Goal: Browse casually

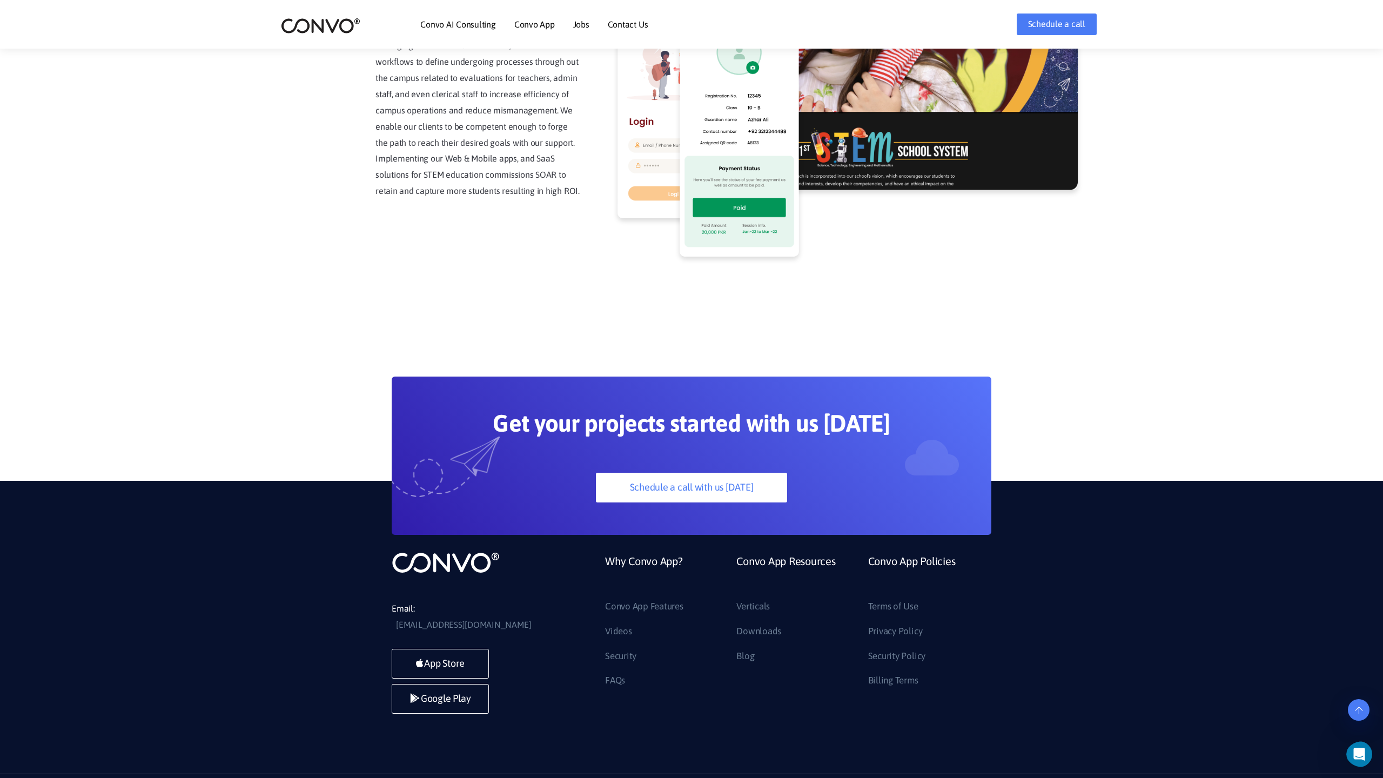
scroll to position [2751, 0]
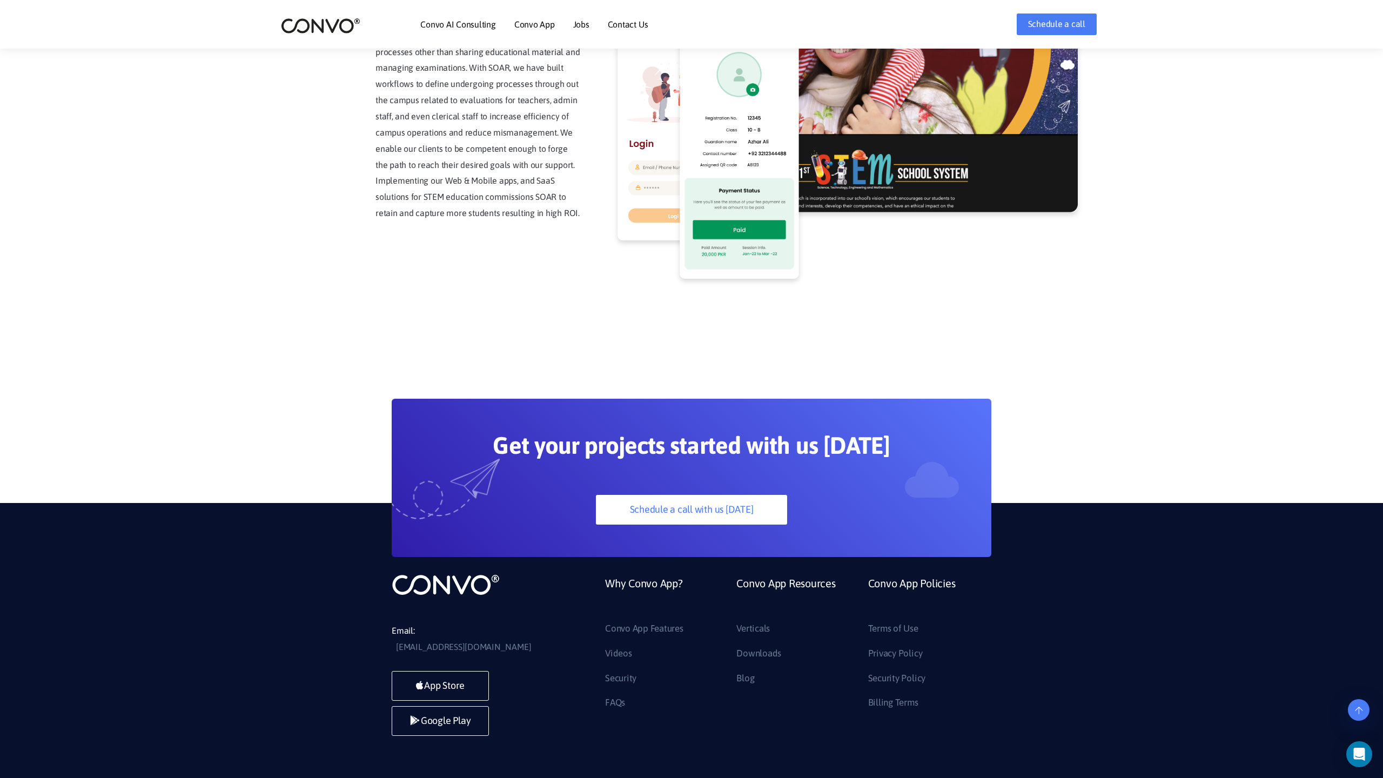
scroll to position [2751, 0]
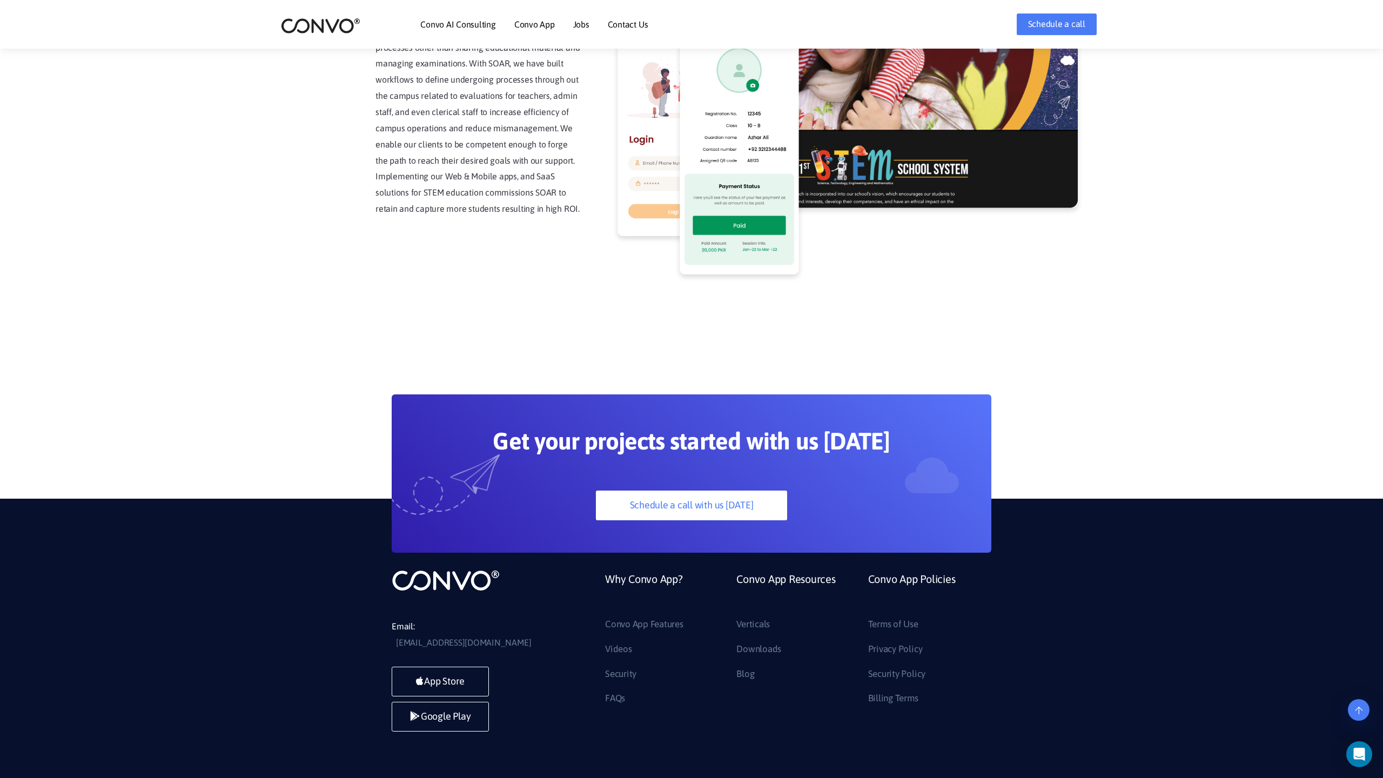
scroll to position [2751, 0]
